Goal: Information Seeking & Learning: Learn about a topic

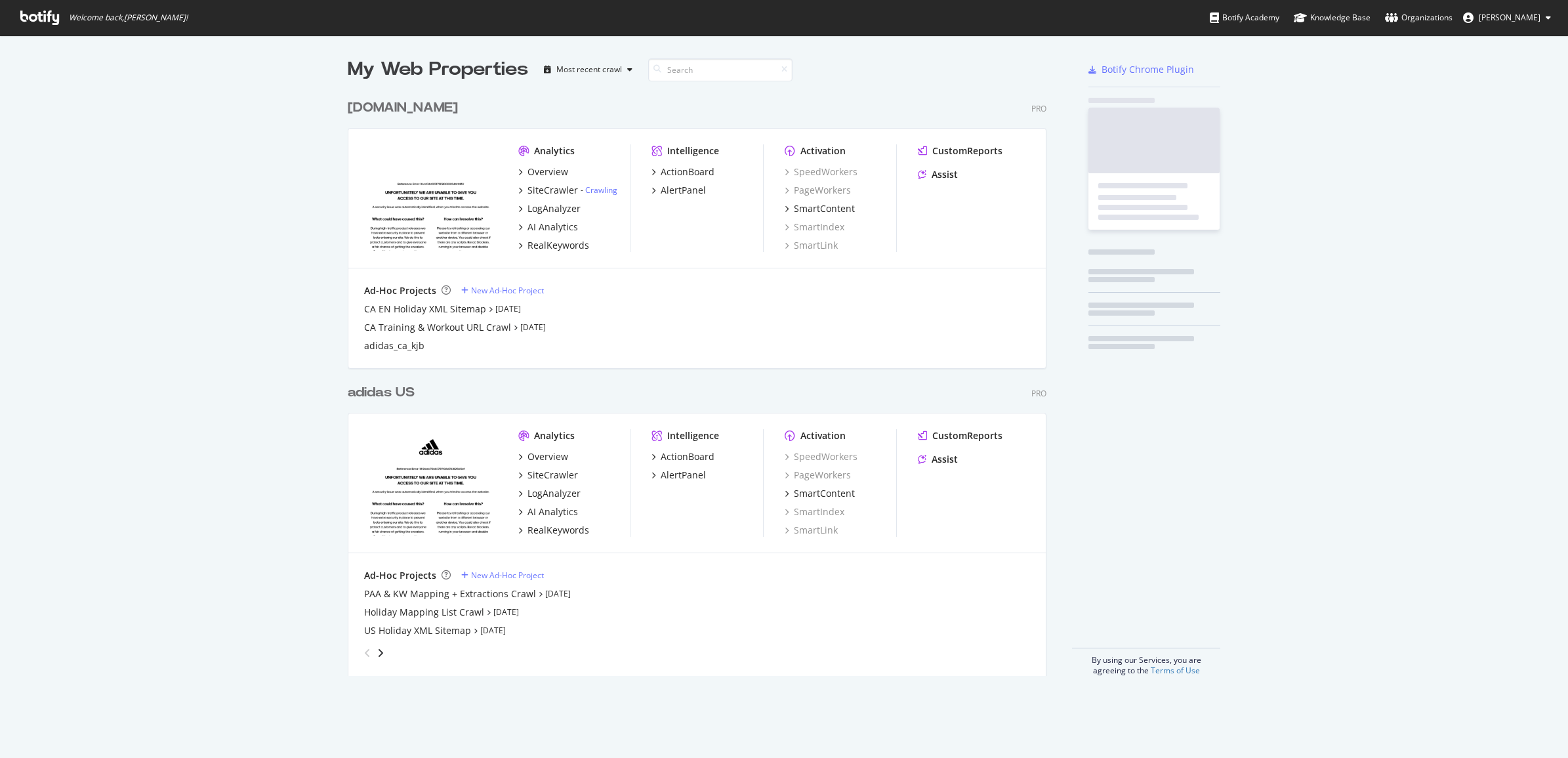
scroll to position [746, 1543]
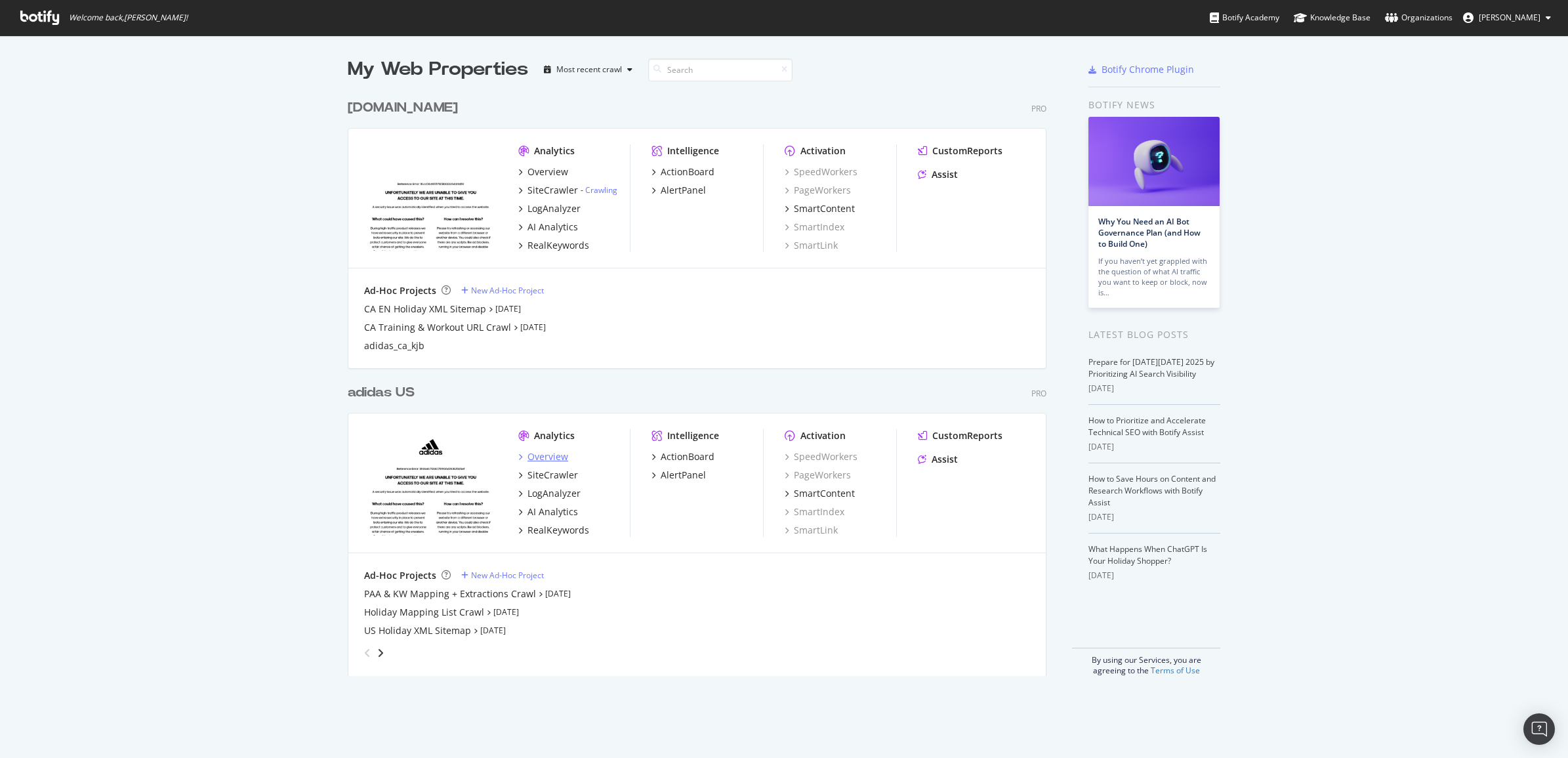
click at [559, 460] on div "Overview" at bounding box center [548, 457] width 41 height 13
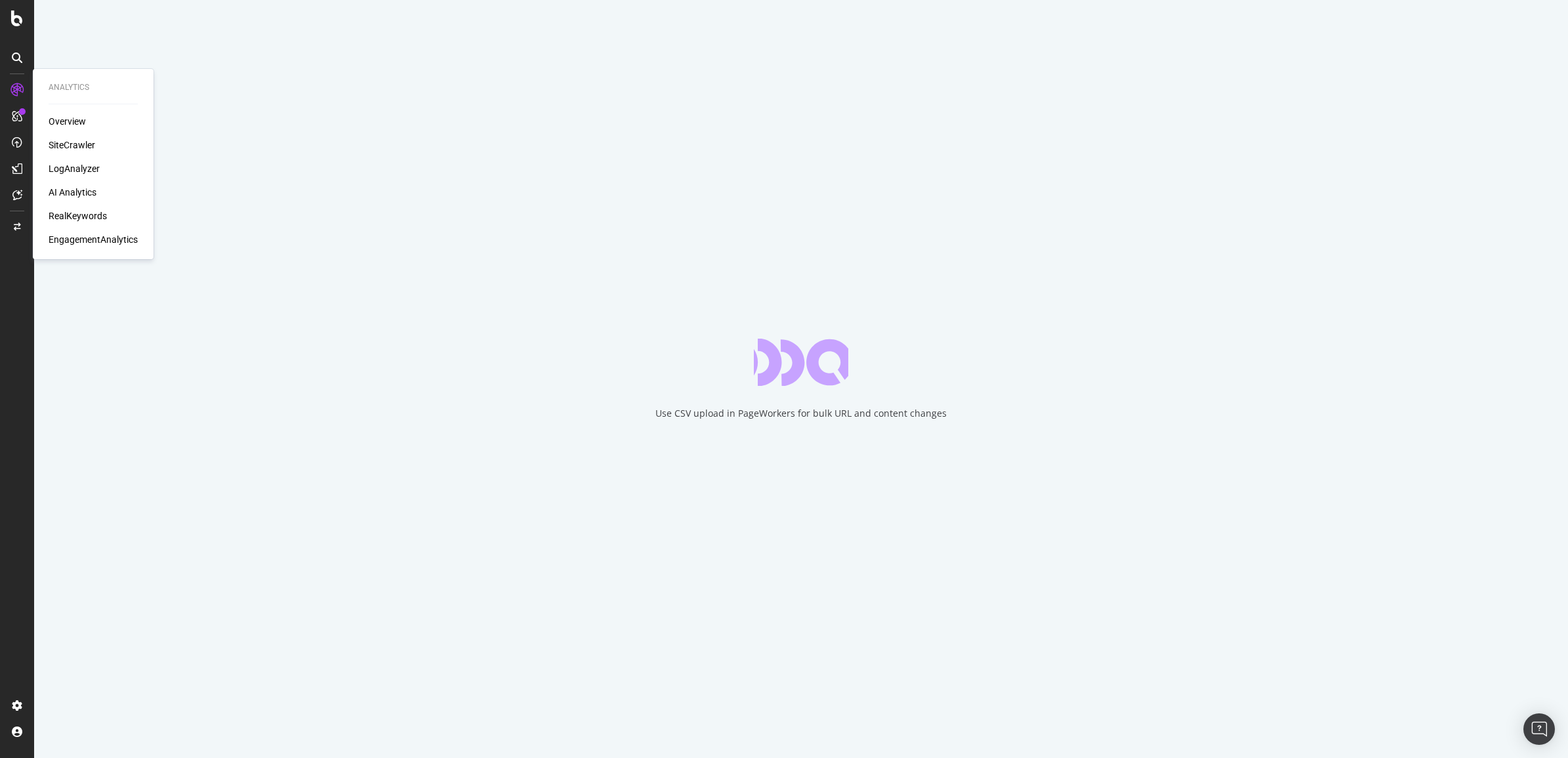
click at [105, 216] on div "RealKeywords" at bounding box center [77, 216] width 58 height 13
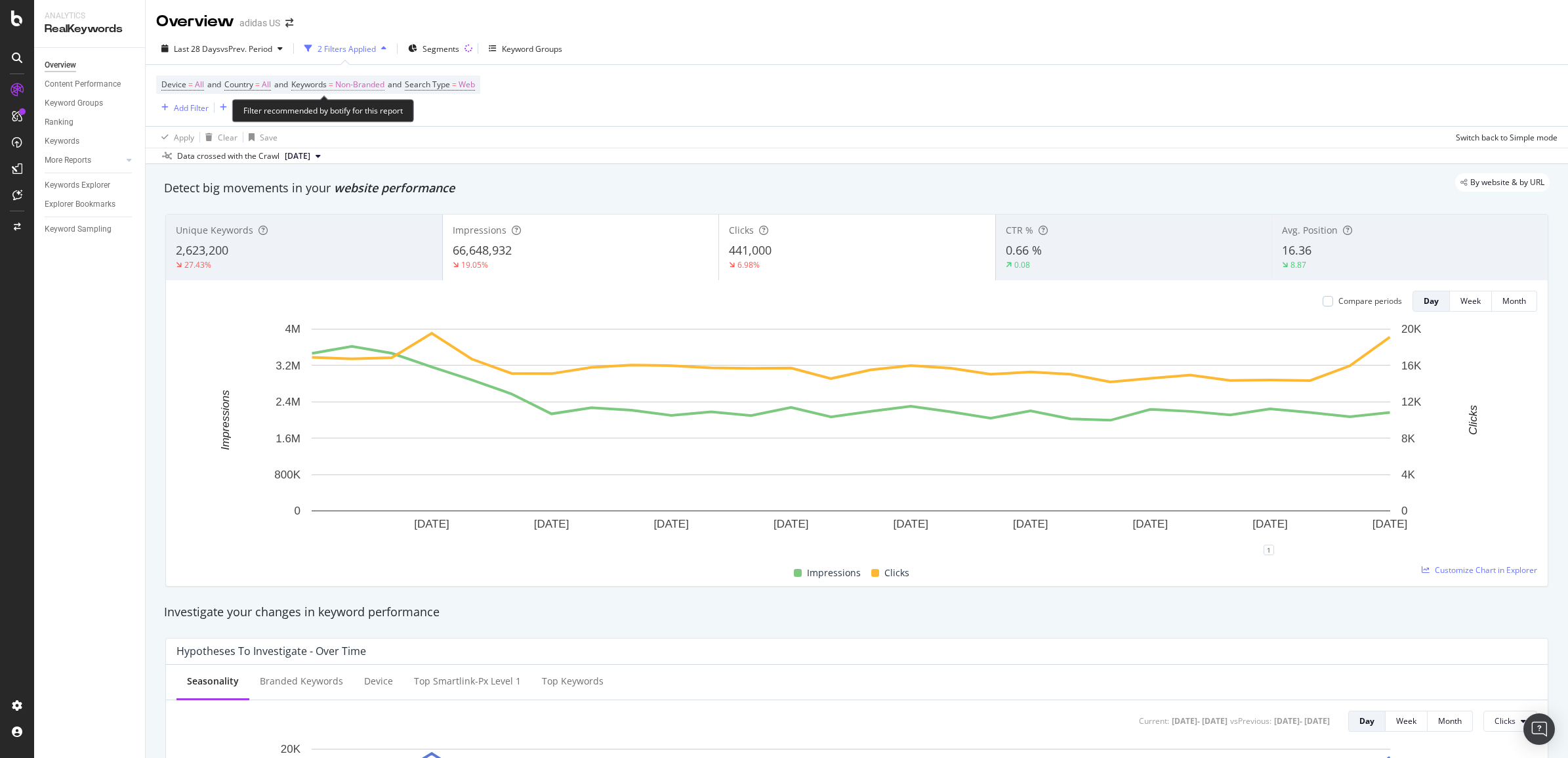
click at [381, 91] on span "Non-Branded" at bounding box center [359, 84] width 49 height 18
click at [316, 145] on div "button" at bounding box center [313, 143] width 16 height 8
click at [359, 86] on span "Non-Branded" at bounding box center [359, 84] width 49 height 18
click at [333, 141] on div "Cancel" at bounding box center [334, 143] width 25 height 11
click at [369, 83] on span "Non-Branded" at bounding box center [359, 84] width 49 height 18
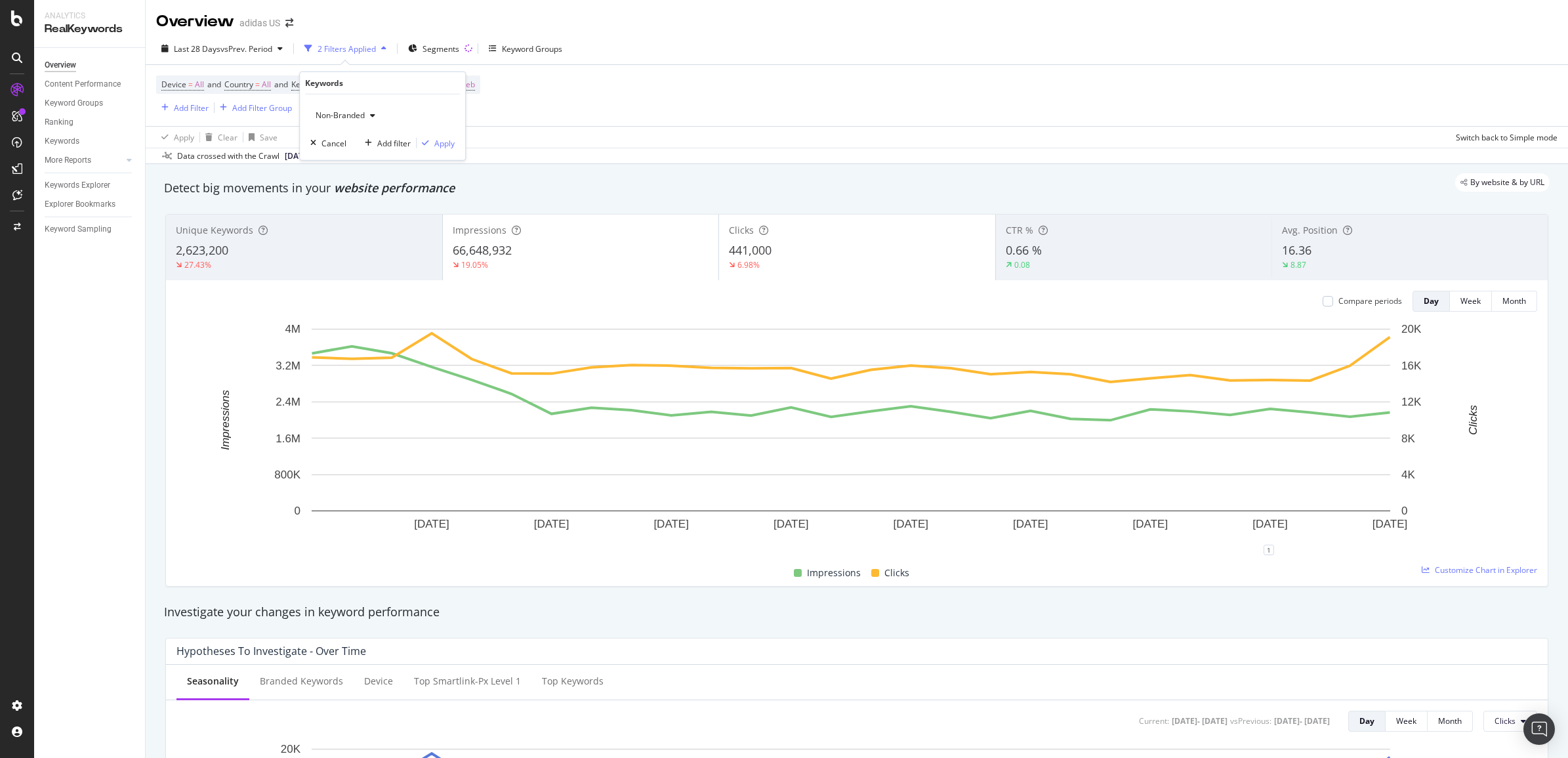
click at [366, 113] on div "button" at bounding box center [373, 115] width 16 height 8
click at [566, 86] on div "Device = All and Country = All and Keywords = Non-Branded and Search Type = Web…" at bounding box center [857, 96] width 1401 height 61
click at [459, 49] on span "Segments" at bounding box center [441, 48] width 37 height 11
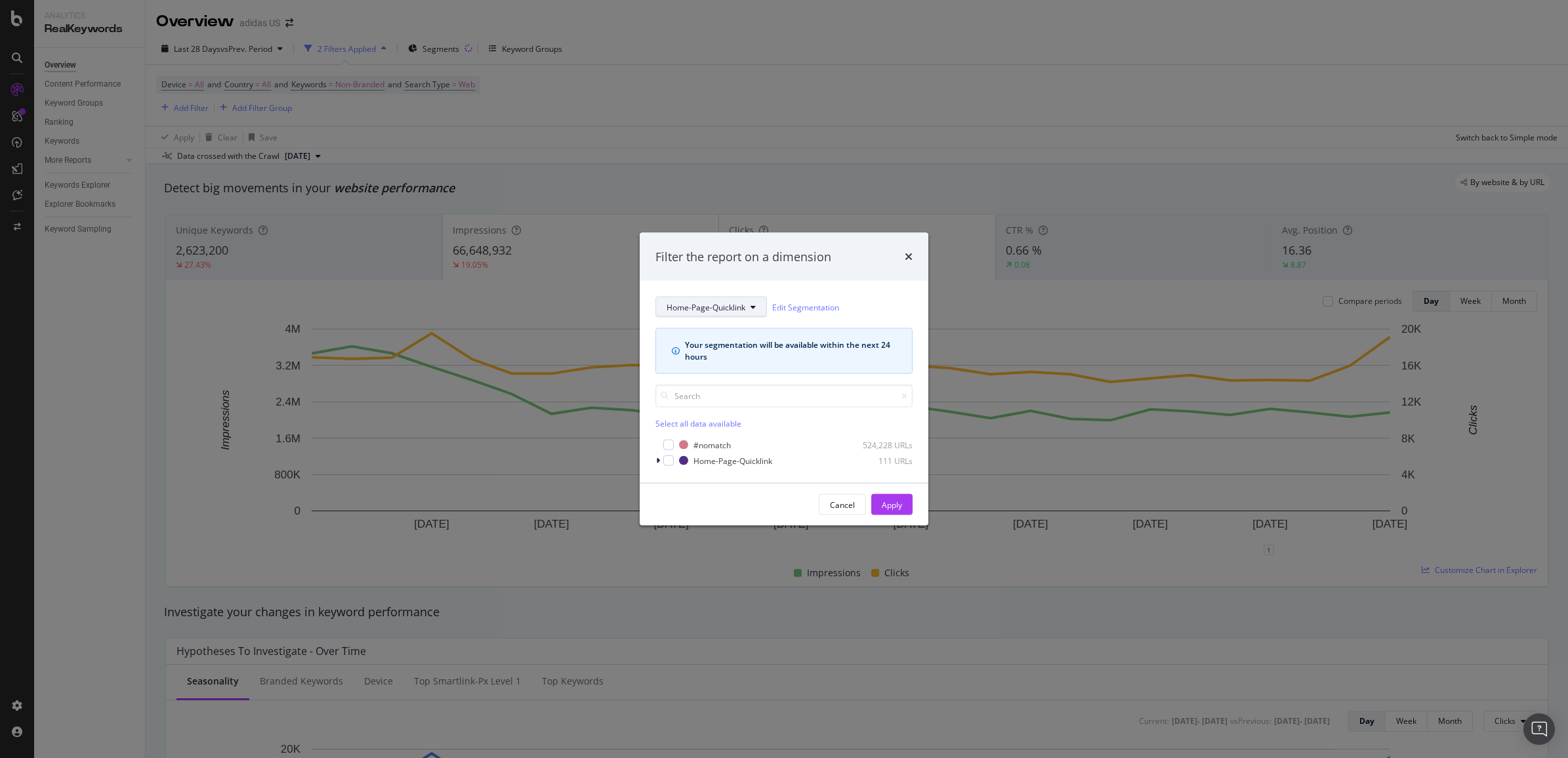
click at [716, 309] on span "Home-Page-Quicklink" at bounding box center [706, 306] width 79 height 11
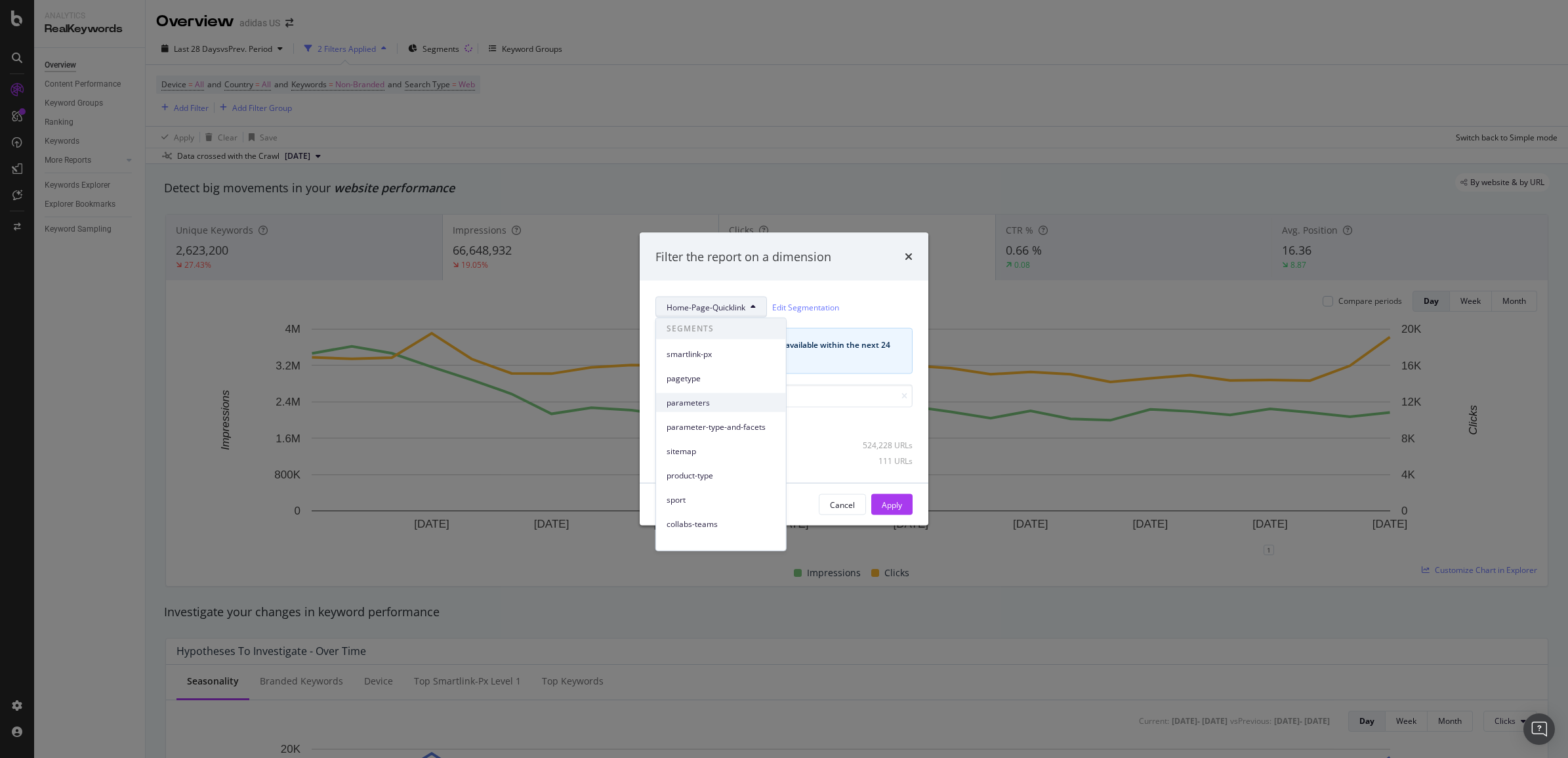
scroll to position [179, 0]
click at [747, 457] on div "split-testing" at bounding box center [721, 466] width 130 height 19
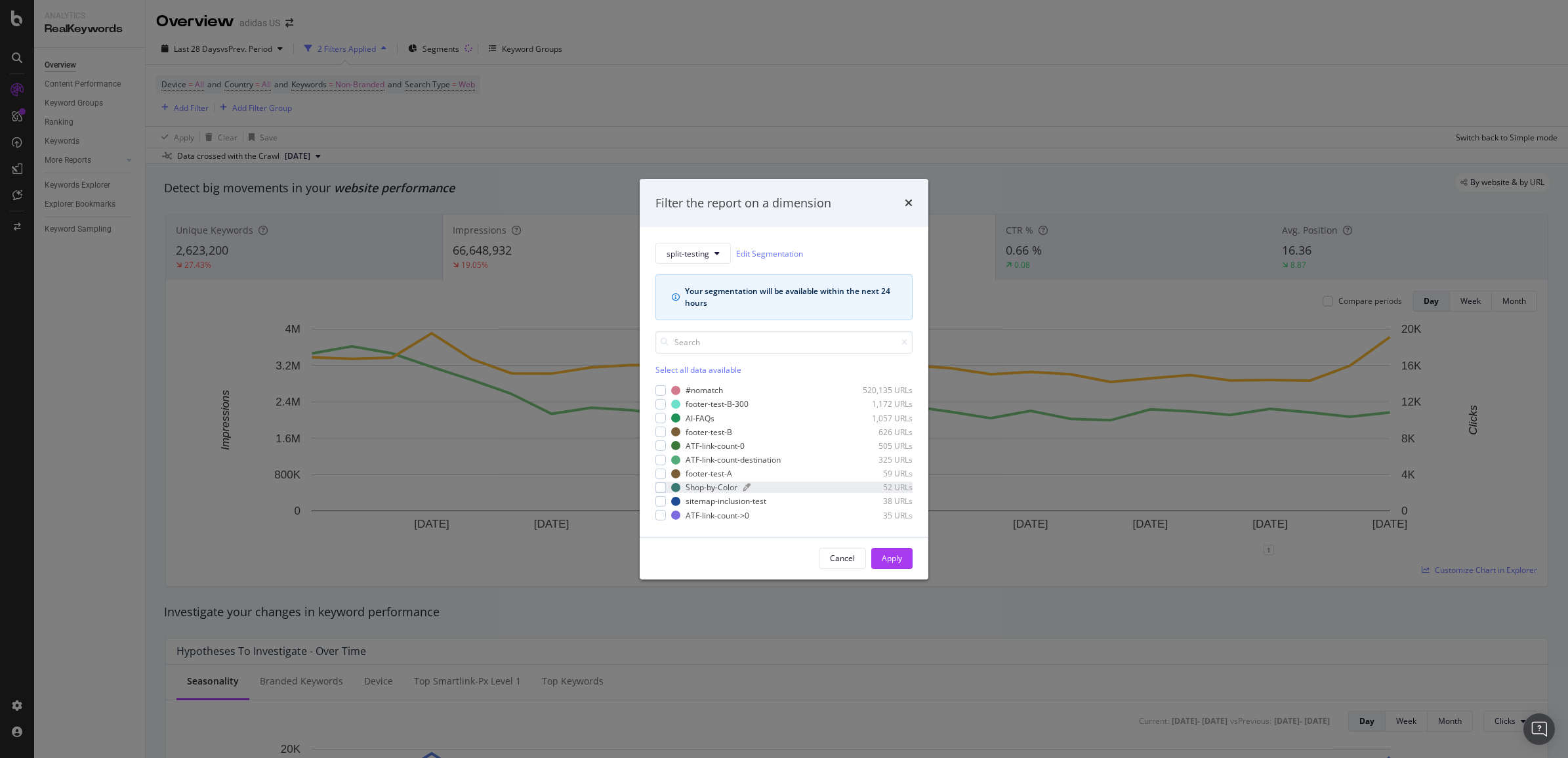
click at [707, 485] on div "Shop-by-Color" at bounding box center [711, 487] width 52 height 11
click at [902, 563] on div "Apply" at bounding box center [892, 558] width 20 height 11
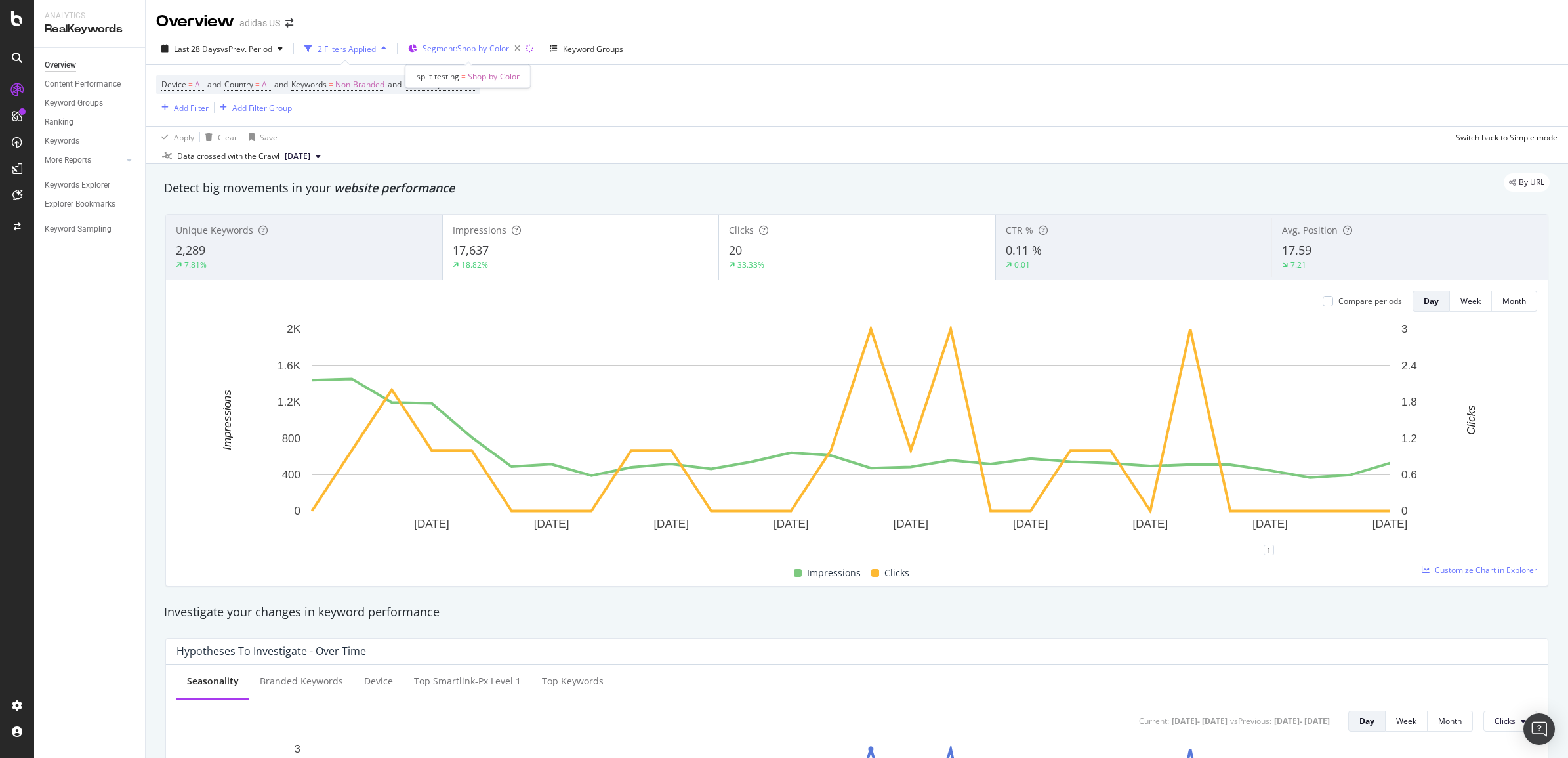
click at [467, 50] on span "Segment: Shop-by-Color" at bounding box center [465, 48] width 87 height 11
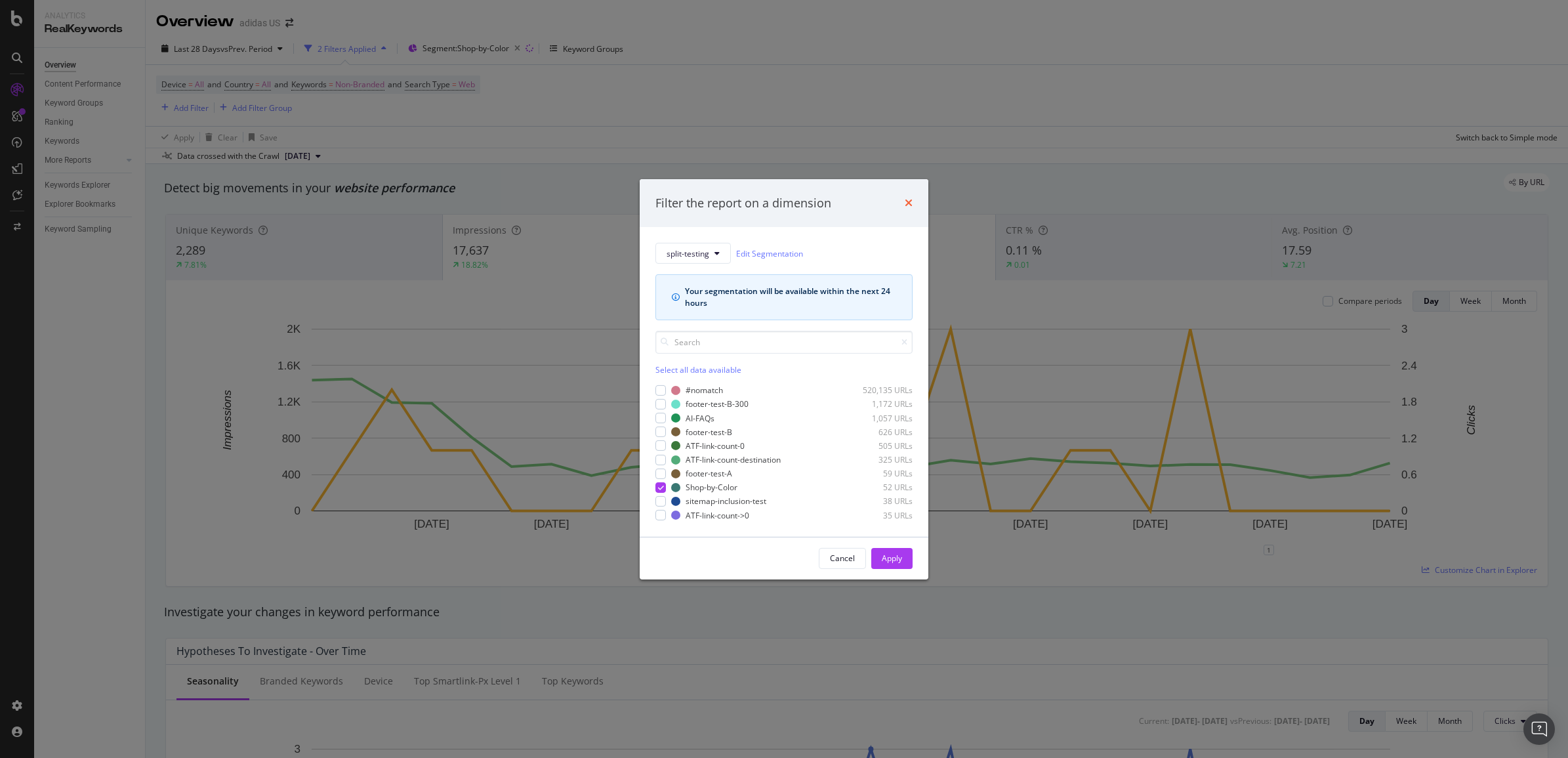
click at [912, 197] on icon "times" at bounding box center [908, 202] width 8 height 10
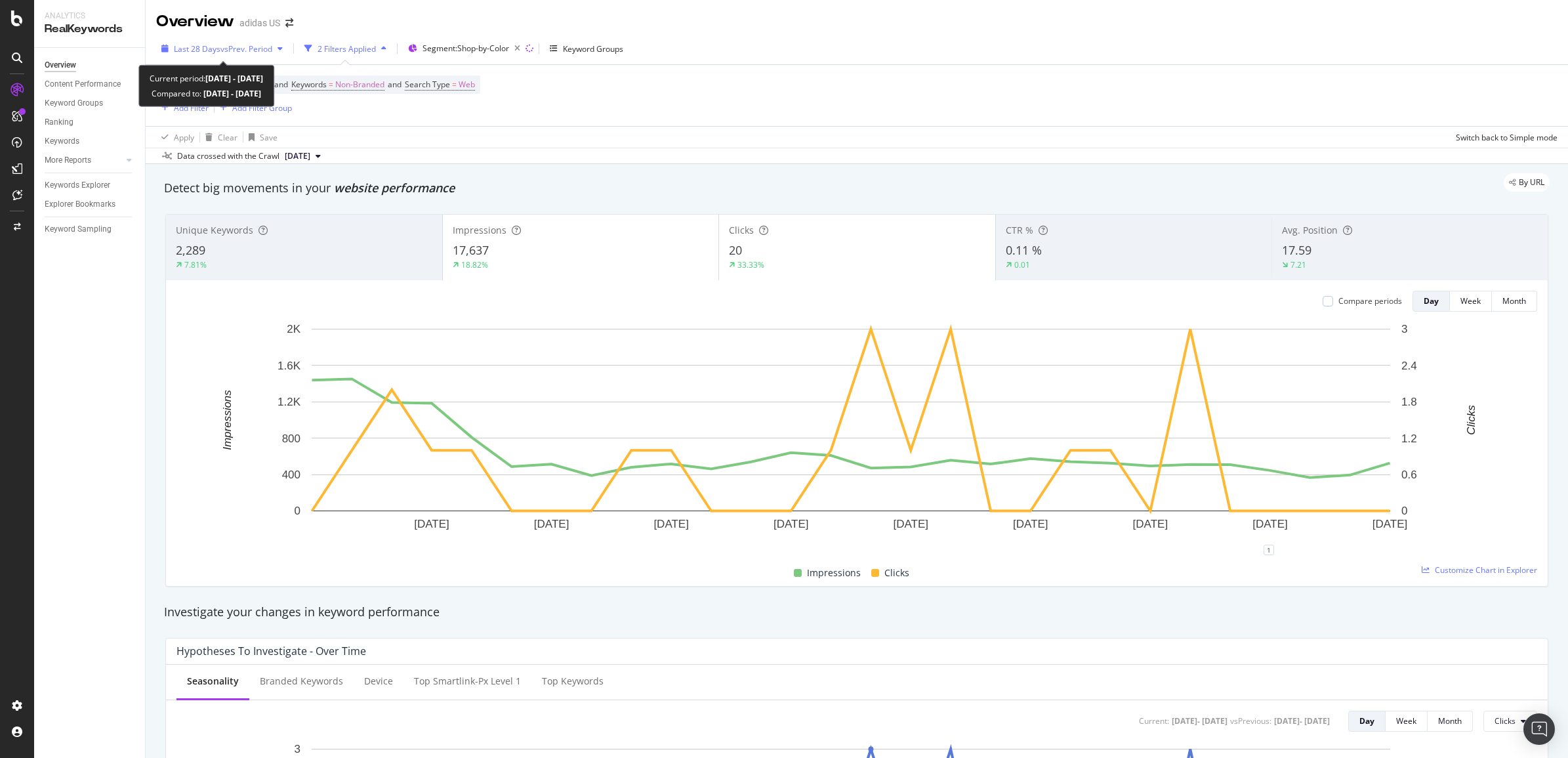
click at [221, 48] on span "vs Prev. Period" at bounding box center [246, 48] width 52 height 11
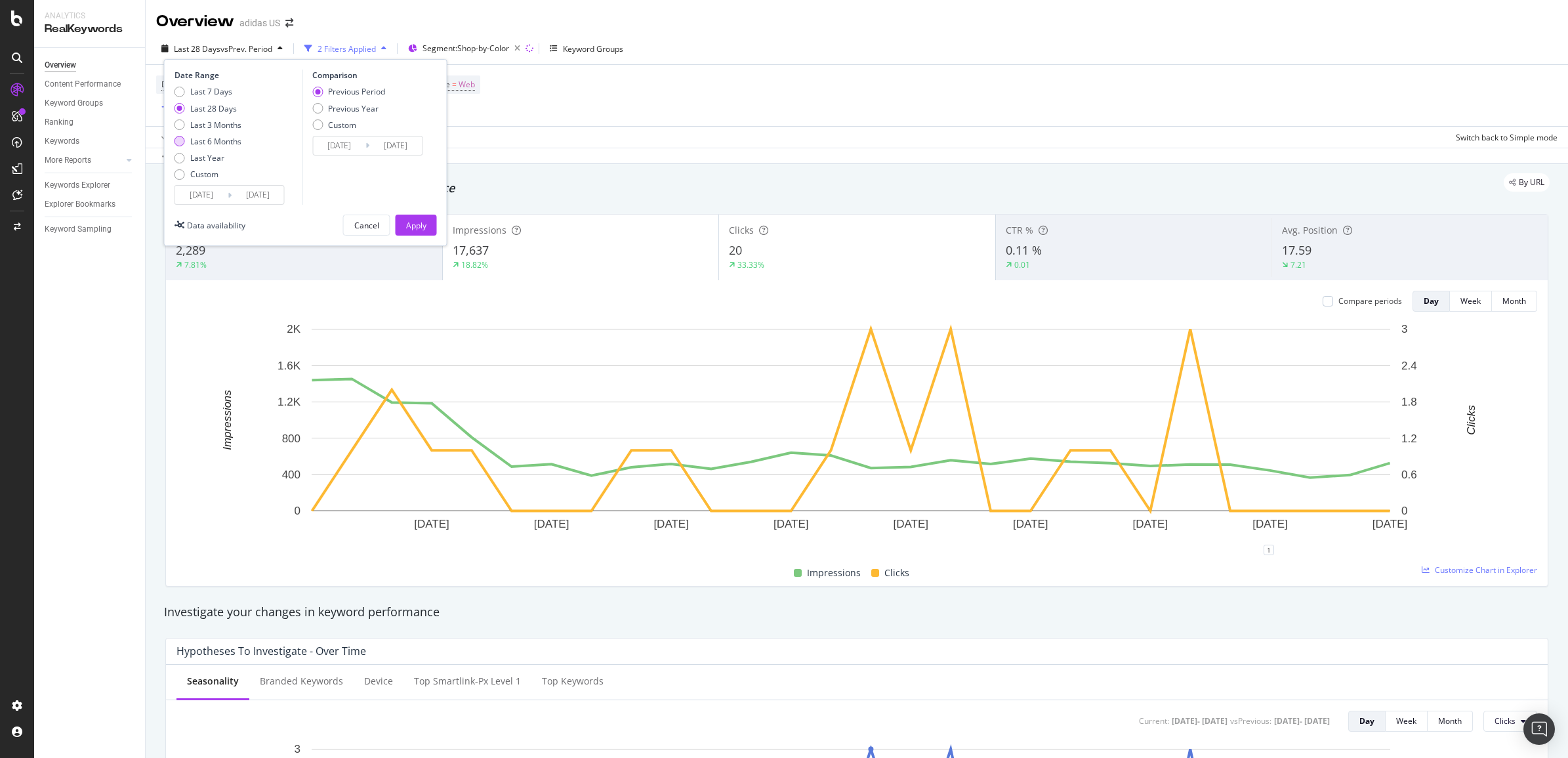
click at [205, 138] on div "Last 6 Months" at bounding box center [216, 141] width 51 height 11
type input "[DATE]"
click at [412, 224] on div "Apply" at bounding box center [416, 225] width 20 height 11
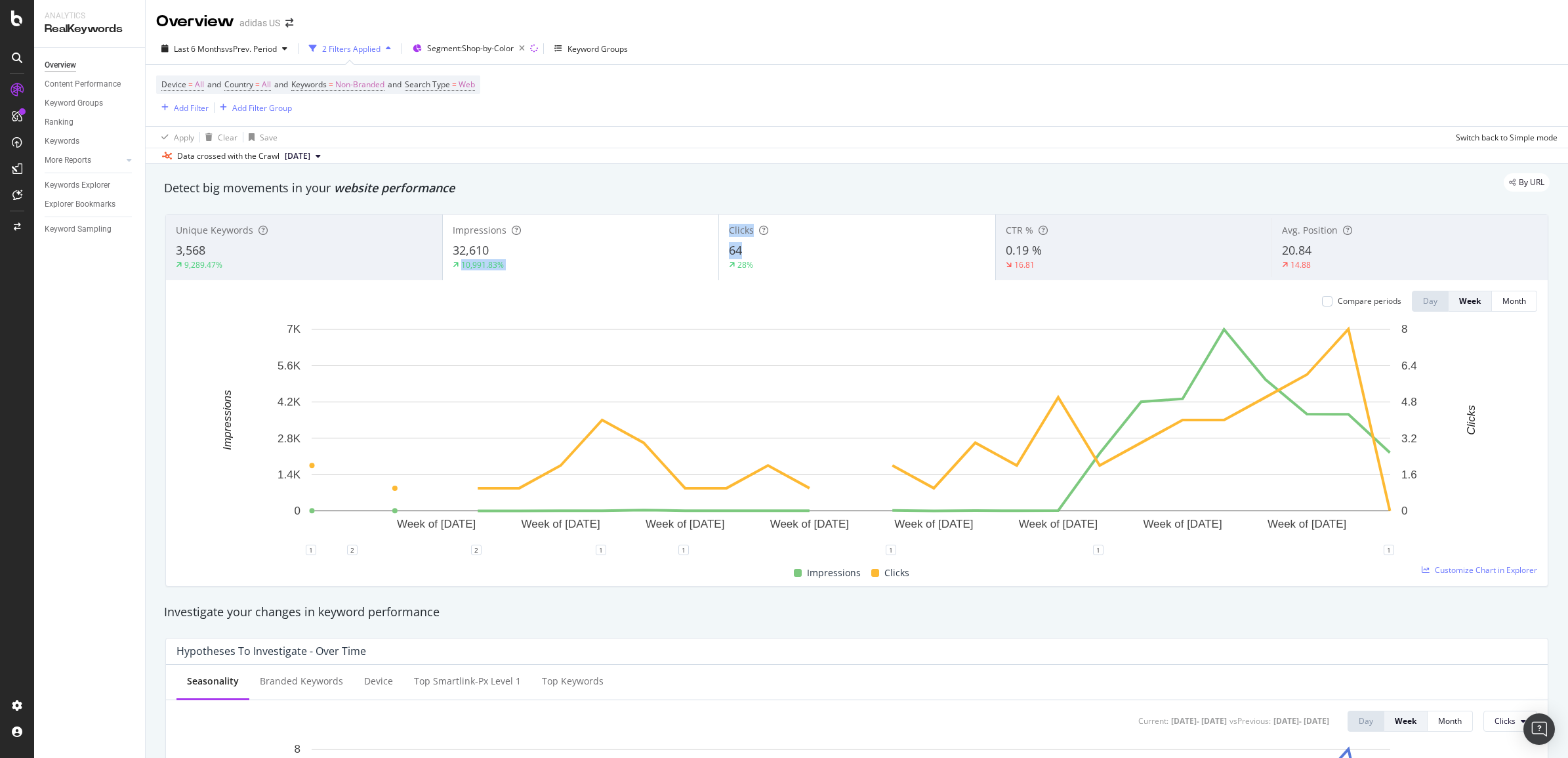
drag, startPoint x: 820, startPoint y: 251, endPoint x: 490, endPoint y: 254, distance: 330.0
click at [490, 254] on div "Unique Keywords 3,568 9,289.47% Impressions 32,610 10,991.83% Clicks 64 28% CTR…" at bounding box center [856, 248] width 1382 height 66
drag, startPoint x: 490, startPoint y: 254, endPoint x: 712, endPoint y: 116, distance: 261.4
click at [712, 116] on div "Device = All and Country = All and Keywords = Non-Branded and Search Type = Web…" at bounding box center [857, 96] width 1401 height 61
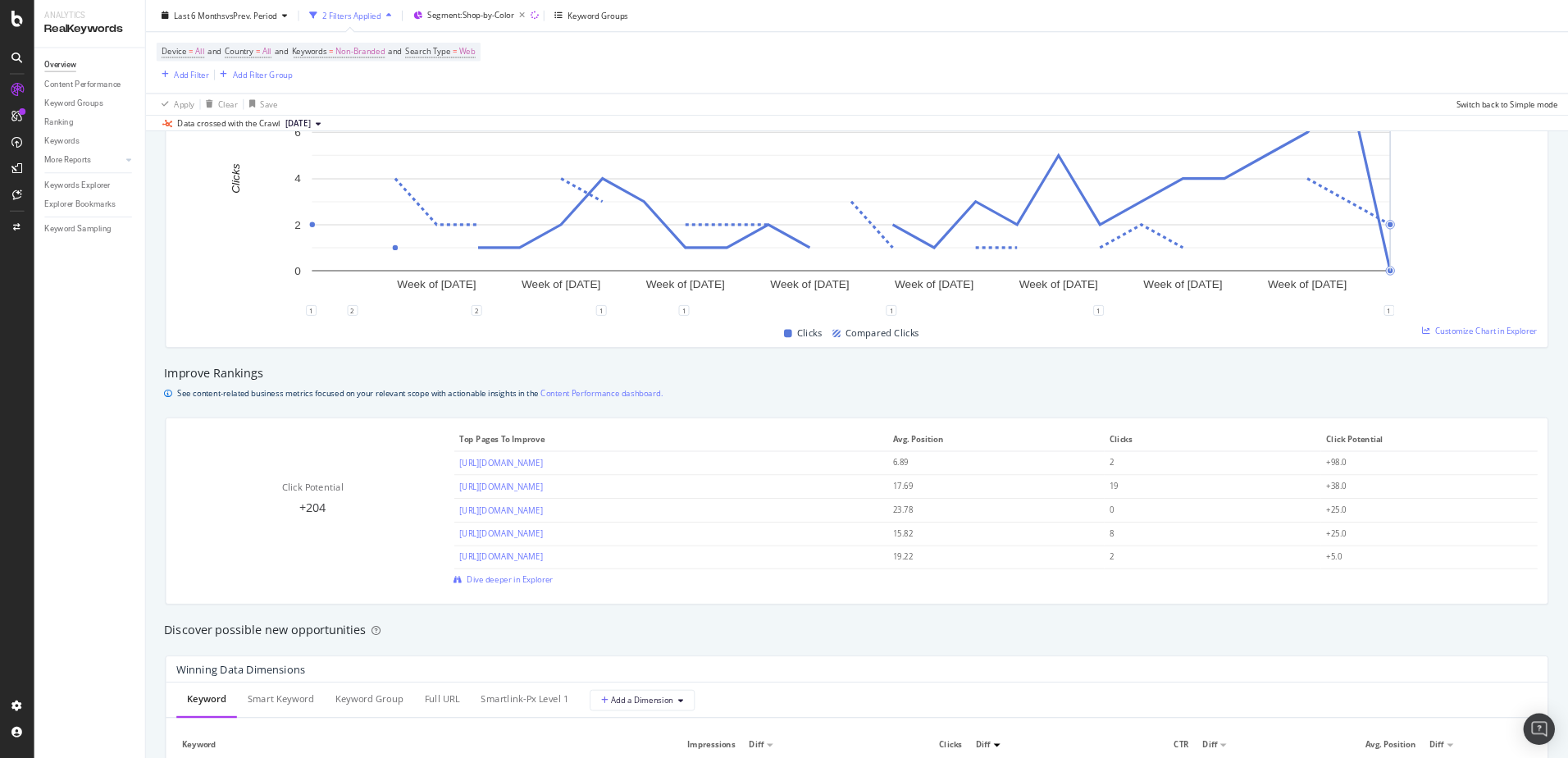
scroll to position [828, 0]
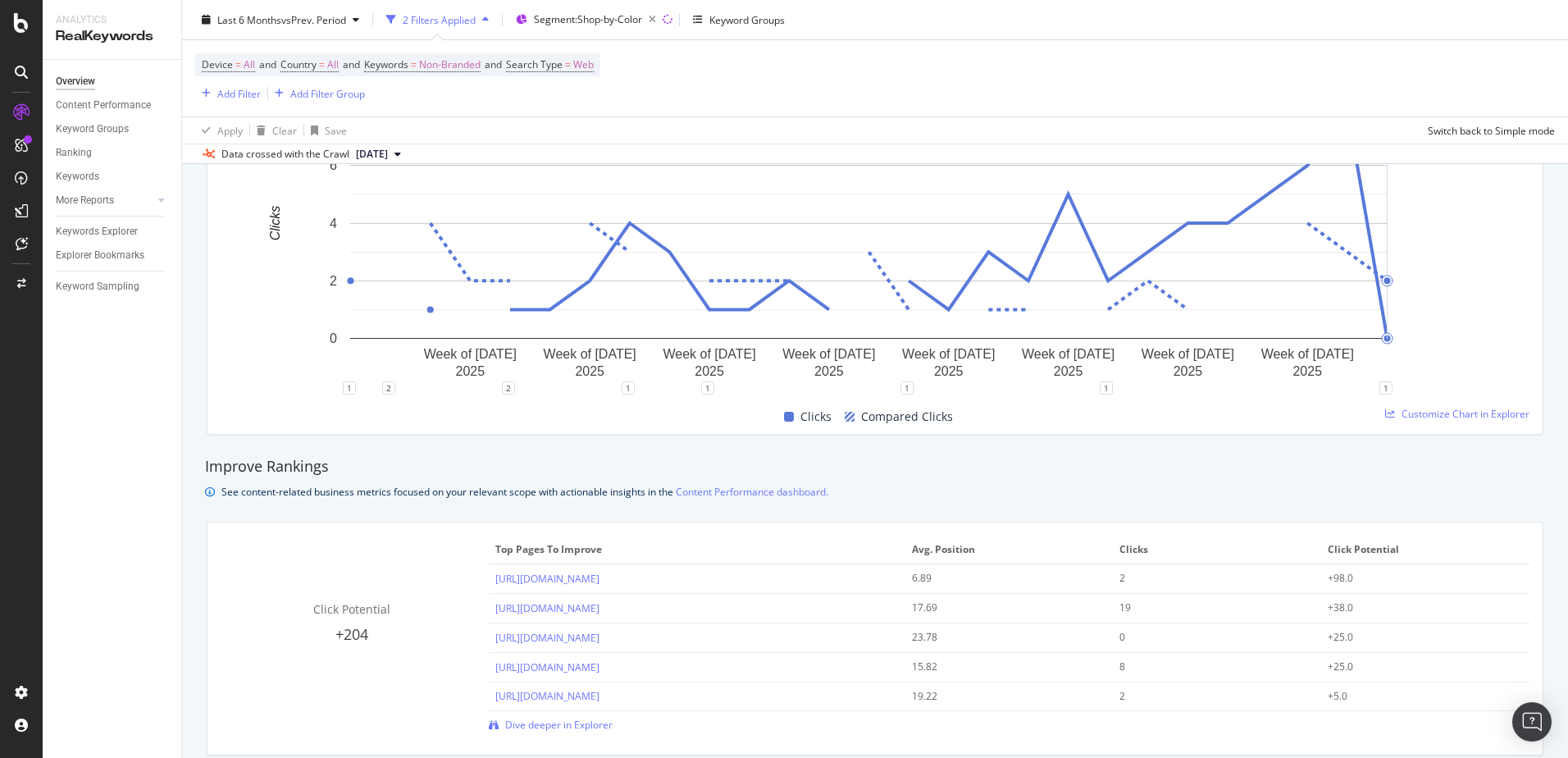
drag, startPoint x: 902, startPoint y: 11, endPoint x: 952, endPoint y: 67, distance: 75.1
click at [945, 64] on div "Device = All and Country = All and Keywords = Non-Branded and Search Type = Web…" at bounding box center [875, 79] width 1360 height 77
